Goal: Navigation & Orientation: Find specific page/section

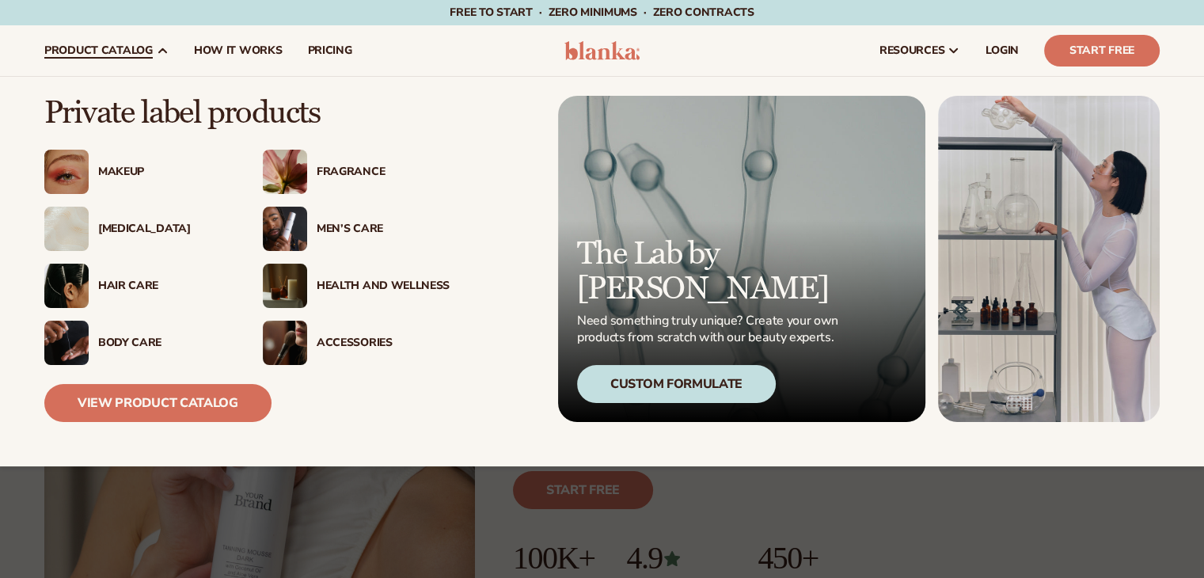
click at [309, 277] on div "Health And Wellness" at bounding box center [356, 286] width 187 height 44
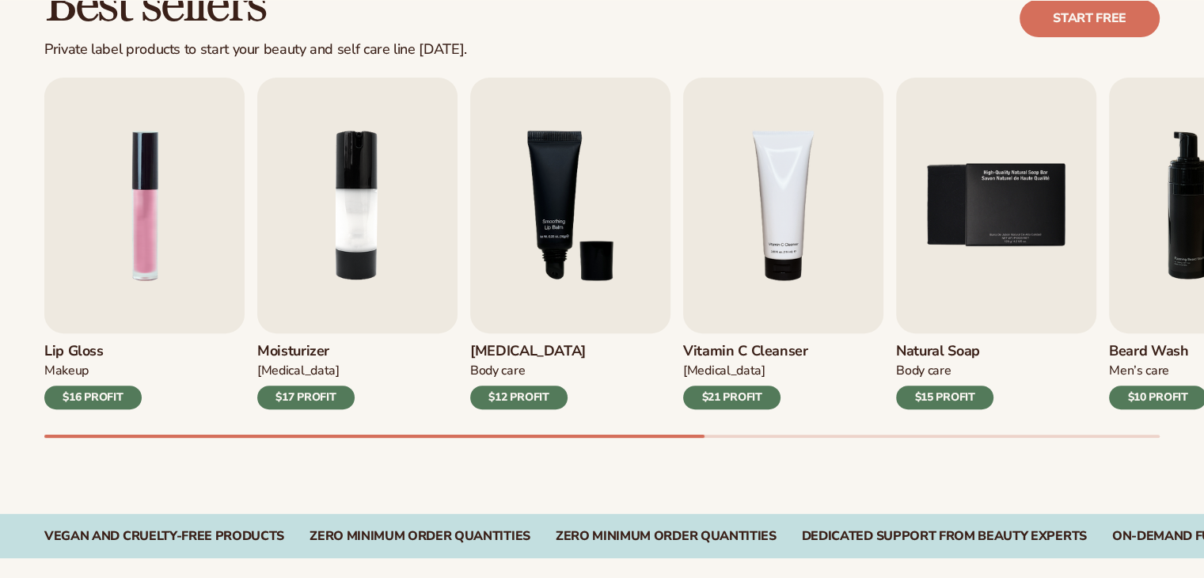
scroll to position [560, 0]
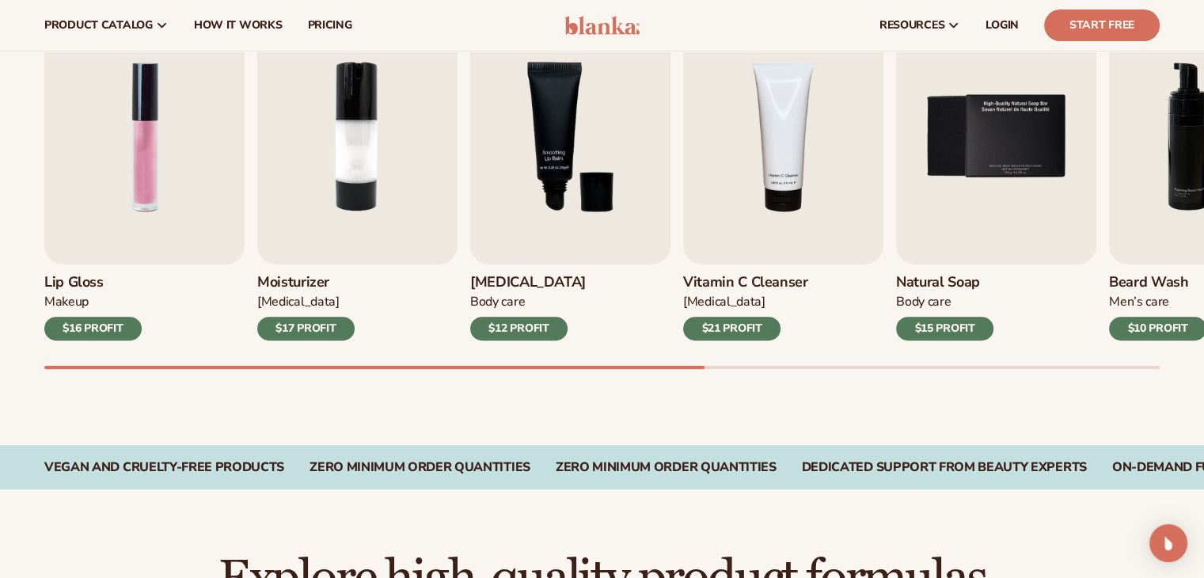
scroll to position [54, 0]
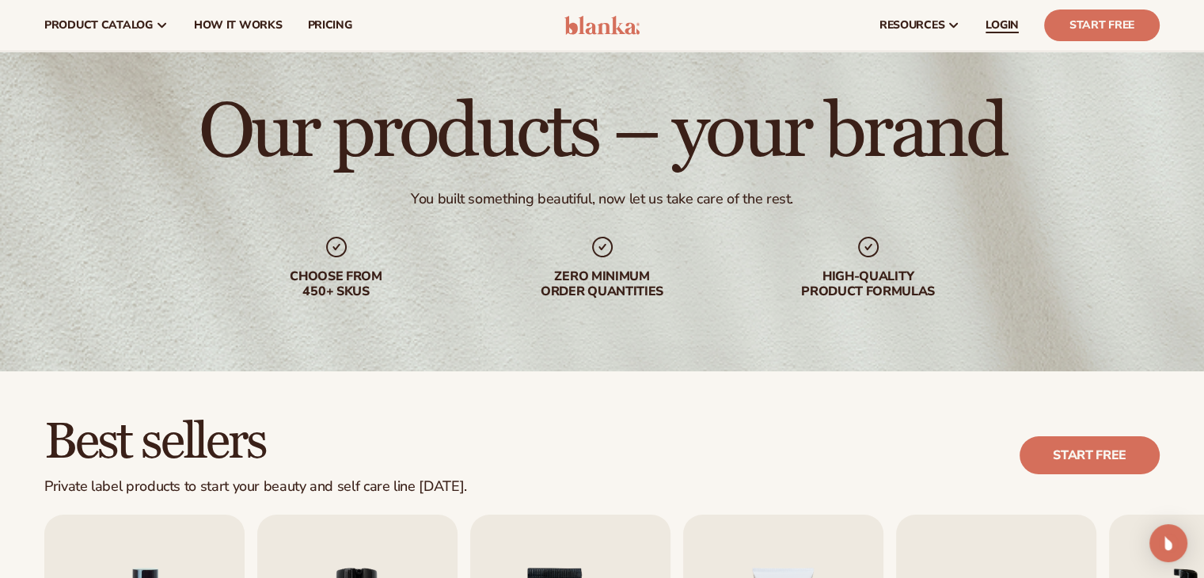
click at [997, 14] on link "LOGIN" at bounding box center [1002, 25] width 59 height 51
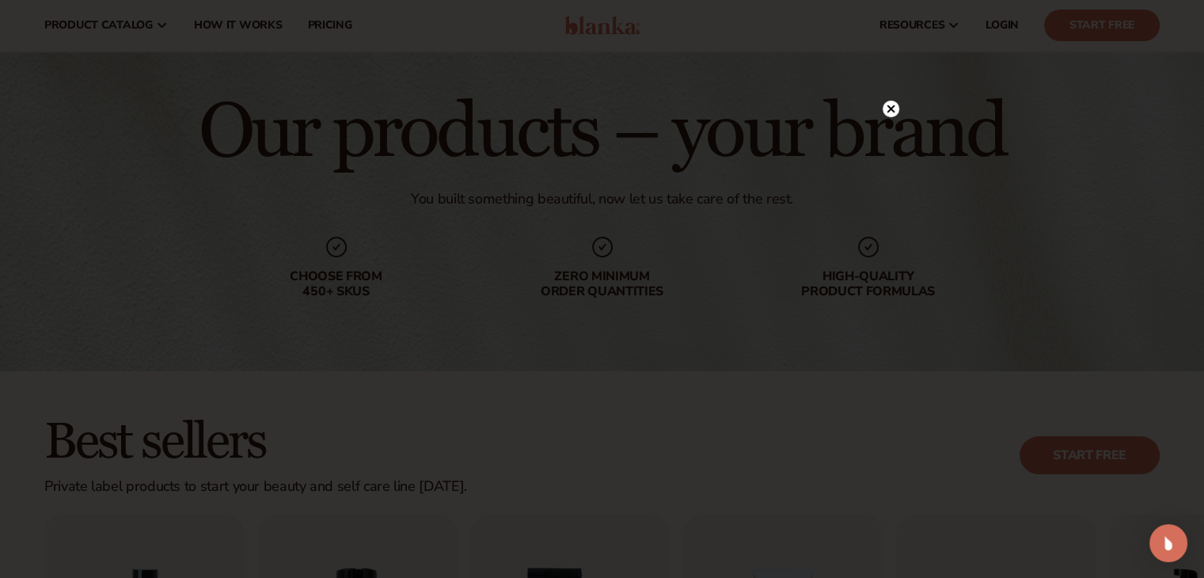
click at [887, 97] on div at bounding box center [891, 108] width 17 height 28
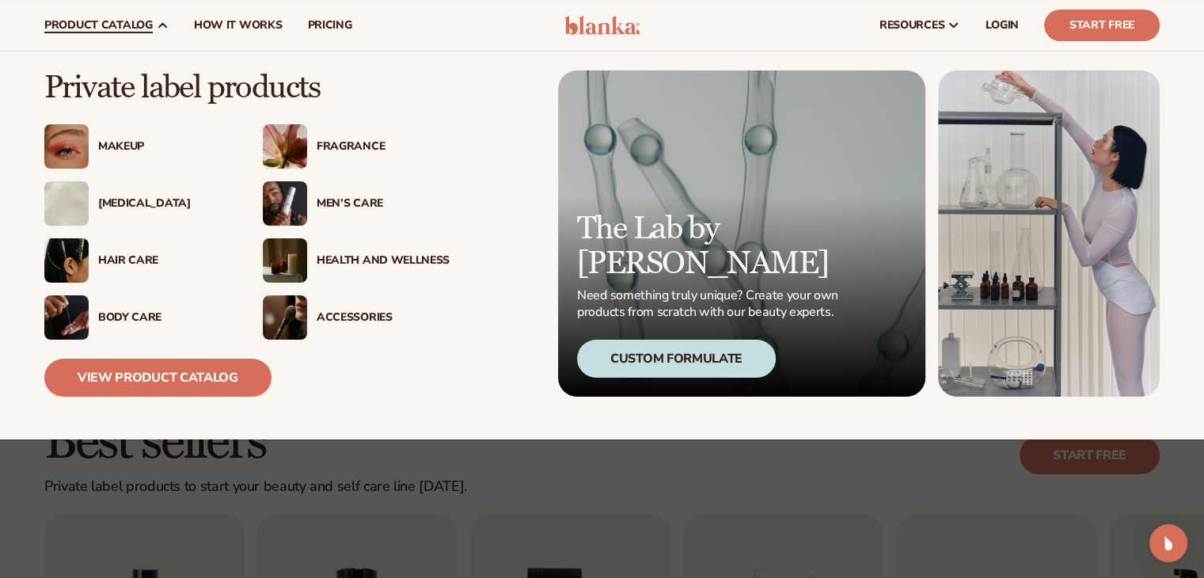
click at [367, 254] on div "Health And Wellness" at bounding box center [383, 260] width 133 height 13
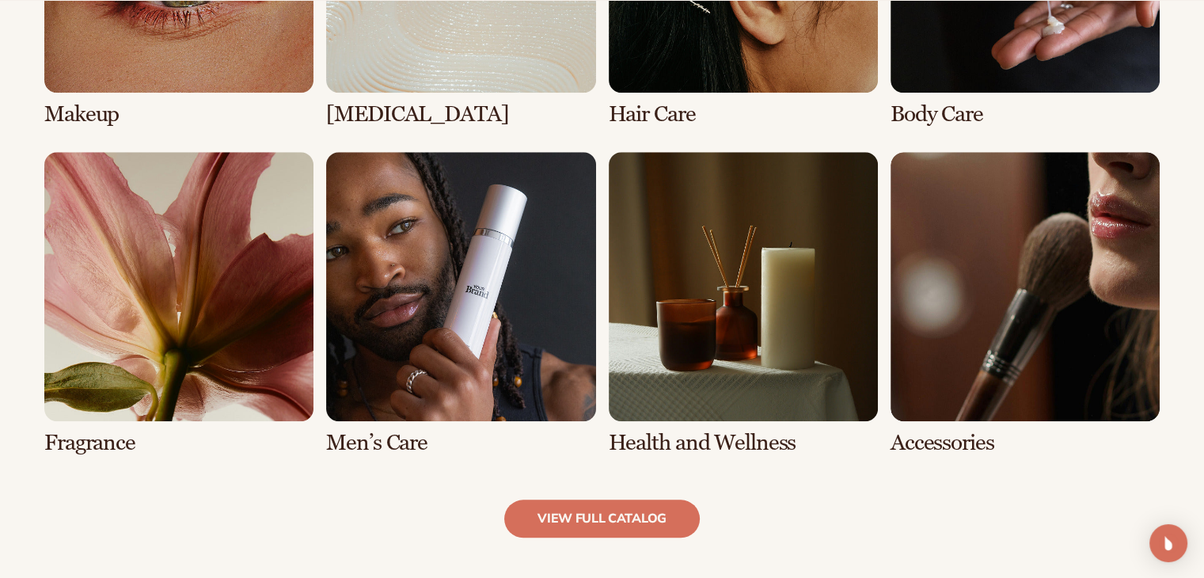
scroll to position [1377, 0]
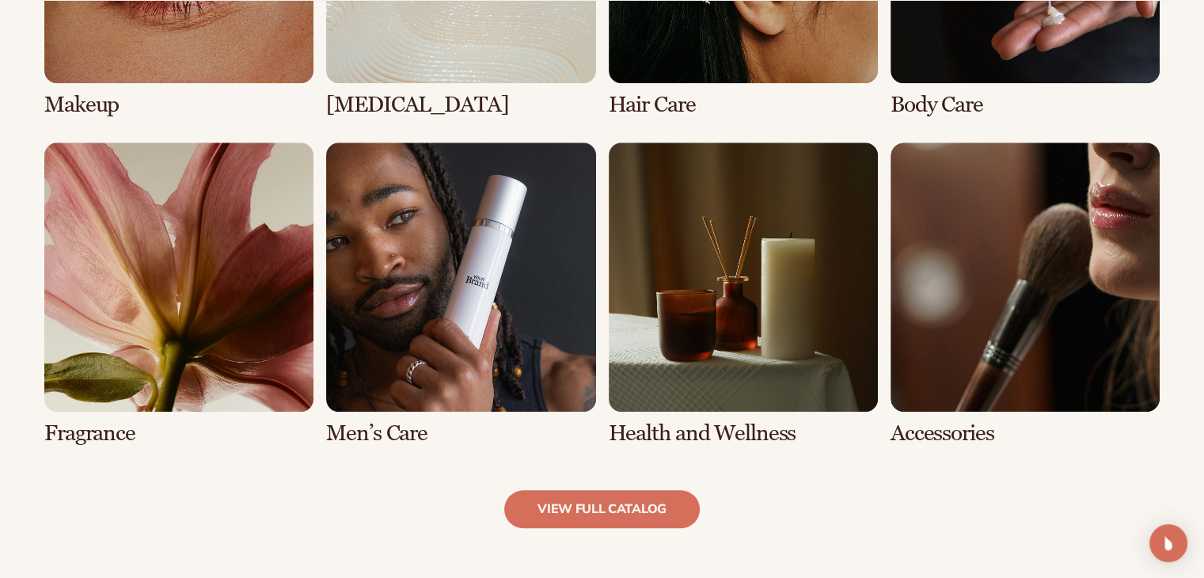
click at [729, 253] on link "7 / 8" at bounding box center [743, 293] width 269 height 303
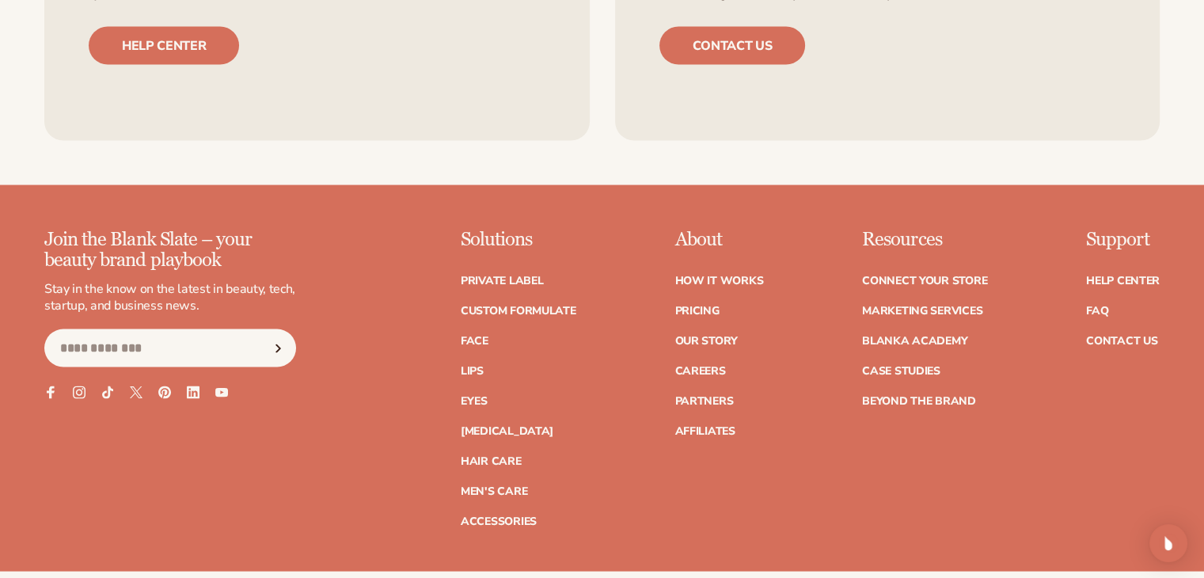
scroll to position [3371, 0]
